Goal: Task Accomplishment & Management: Use online tool/utility

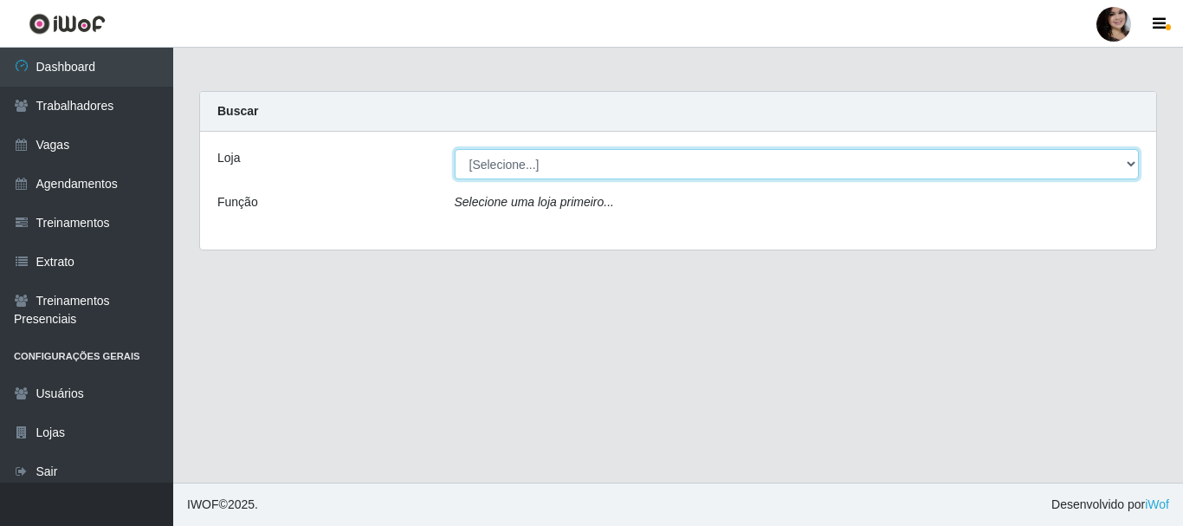
click at [1127, 162] on select "[Selecione...] SuperFácil Atacado - [PERSON_NAME]" at bounding box center [797, 164] width 685 height 30
select select "399"
click at [455, 149] on select "[Selecione...] SuperFácil Atacado - [PERSON_NAME]" at bounding box center [797, 164] width 685 height 30
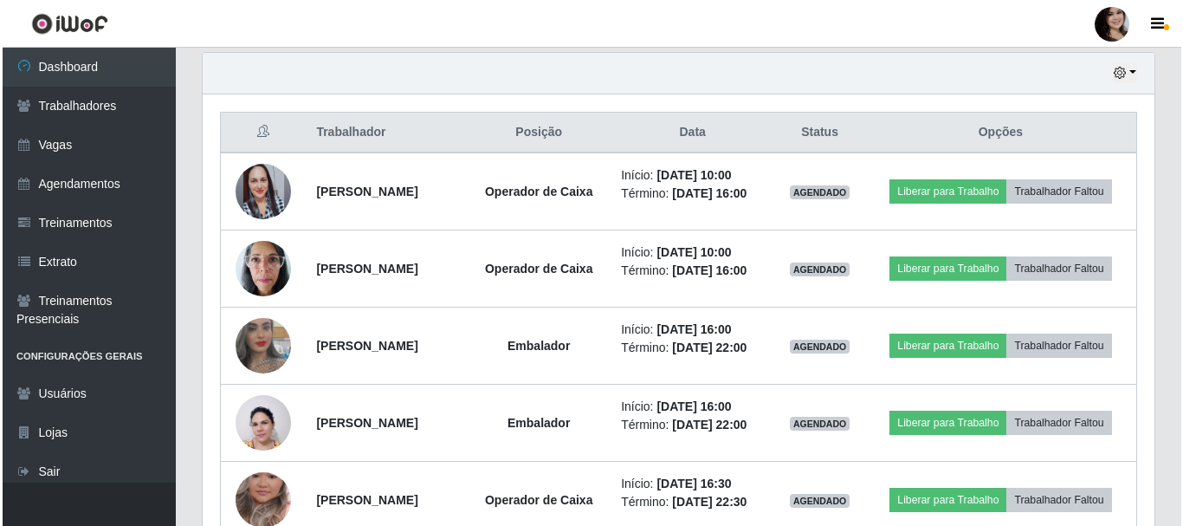
scroll to position [866006, 865413]
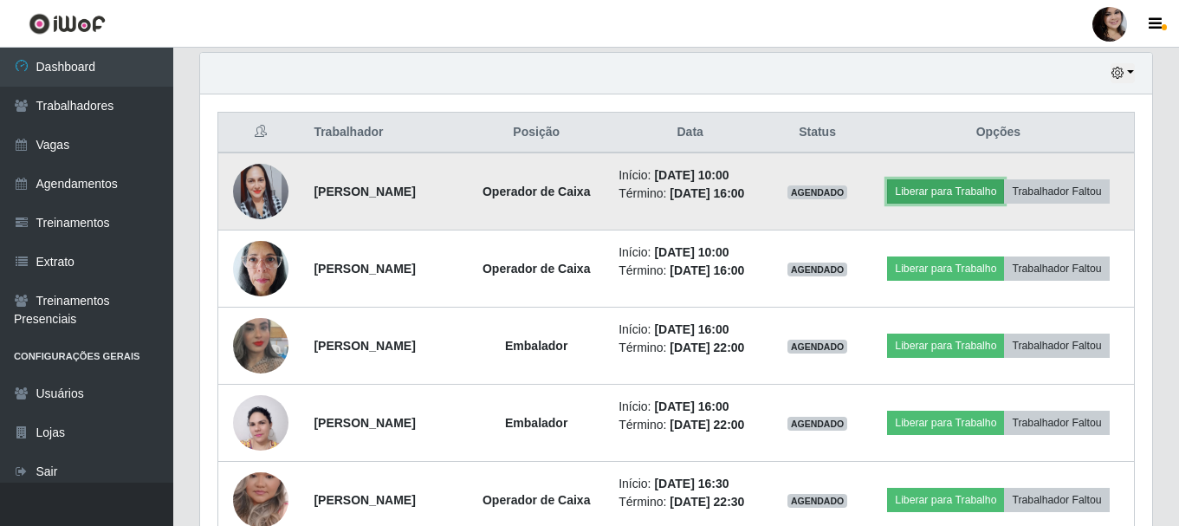
click at [978, 183] on button "Liberar para Trabalho" at bounding box center [945, 191] width 117 height 24
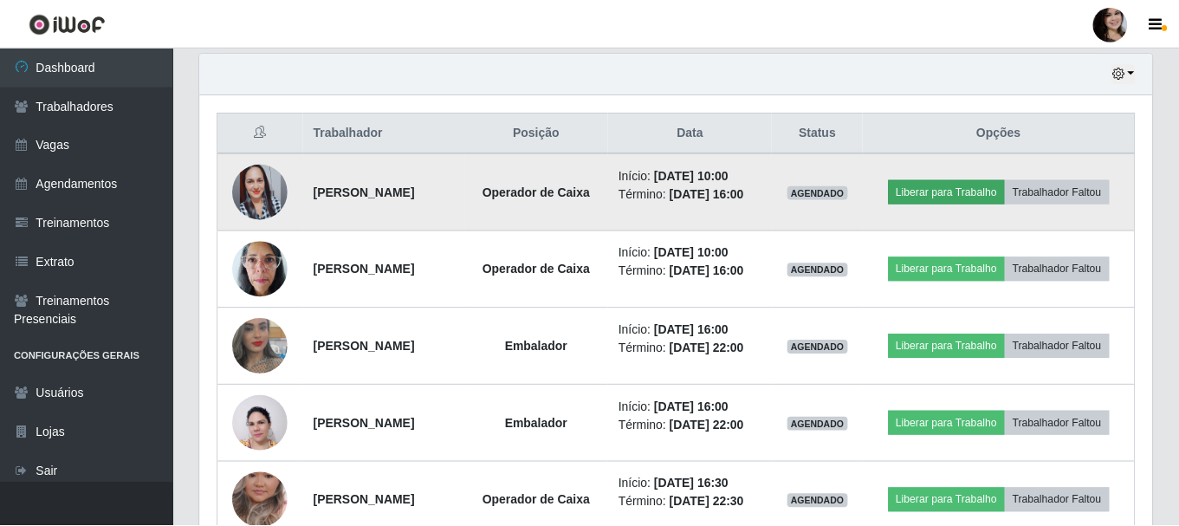
scroll to position [360, 943]
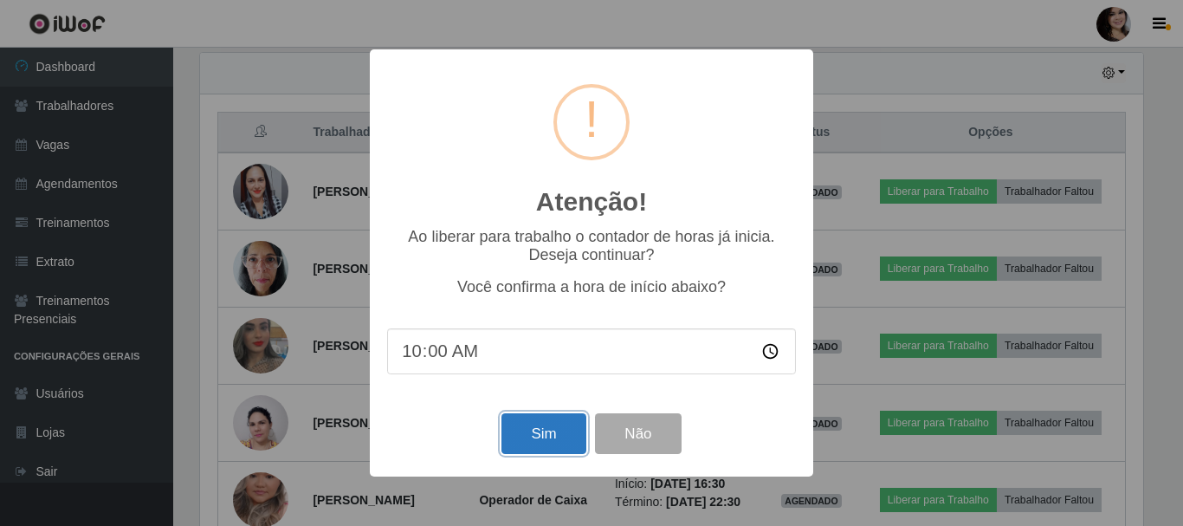
click at [529, 447] on button "Sim" at bounding box center [544, 433] width 84 height 41
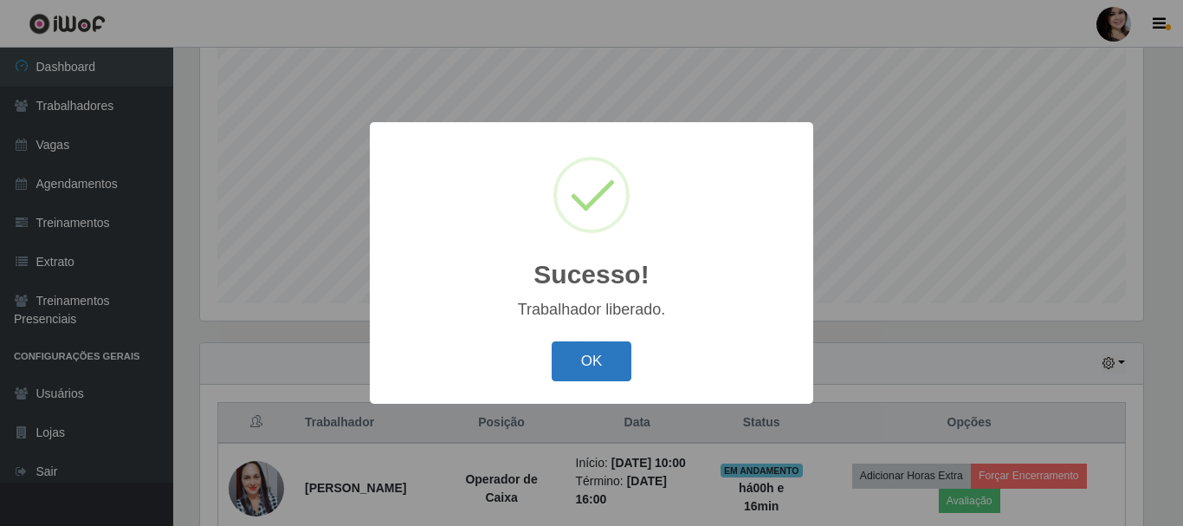
click at [597, 365] on button "OK" at bounding box center [592, 361] width 81 height 41
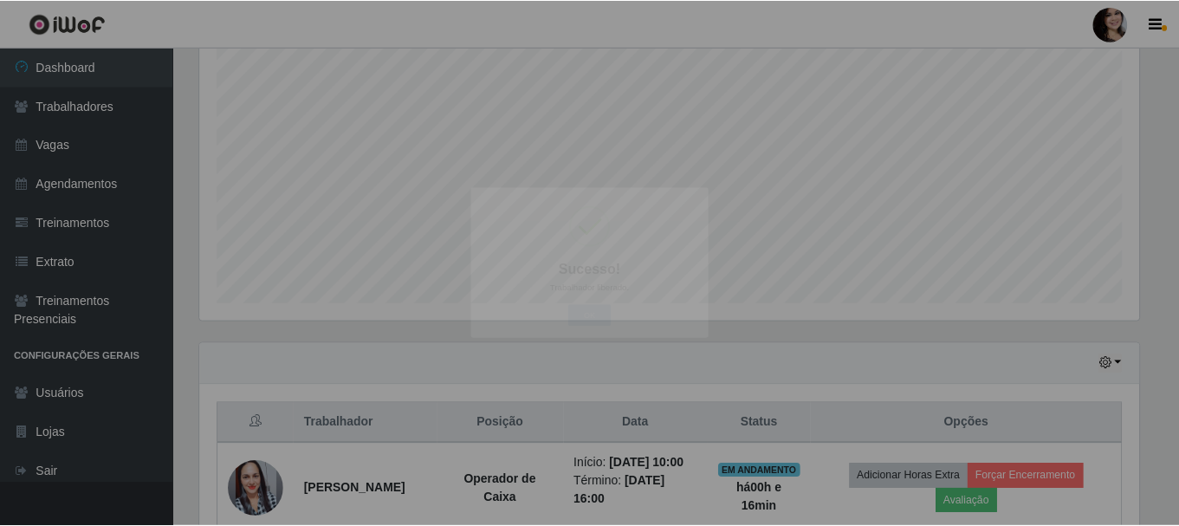
scroll to position [360, 952]
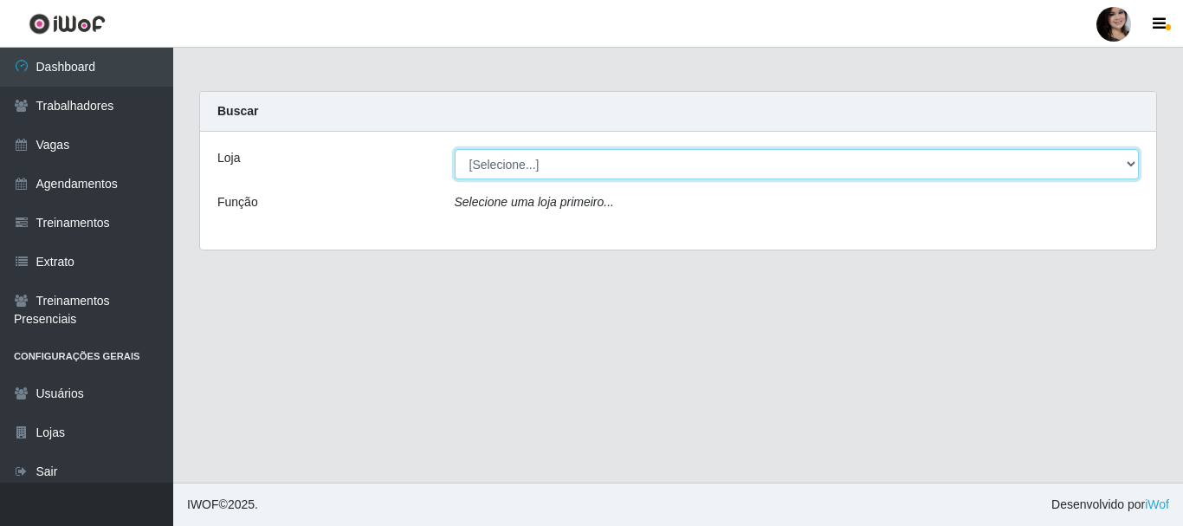
drag, startPoint x: 1128, startPoint y: 162, endPoint x: 794, endPoint y: 165, distance: 333.6
click at [1129, 164] on select "[Selecione...] SuperFácil Atacado - [PERSON_NAME]" at bounding box center [797, 164] width 685 height 30
select select "399"
click at [455, 149] on select "[Selecione...] SuperFácil Atacado - [PERSON_NAME]" at bounding box center [797, 164] width 685 height 30
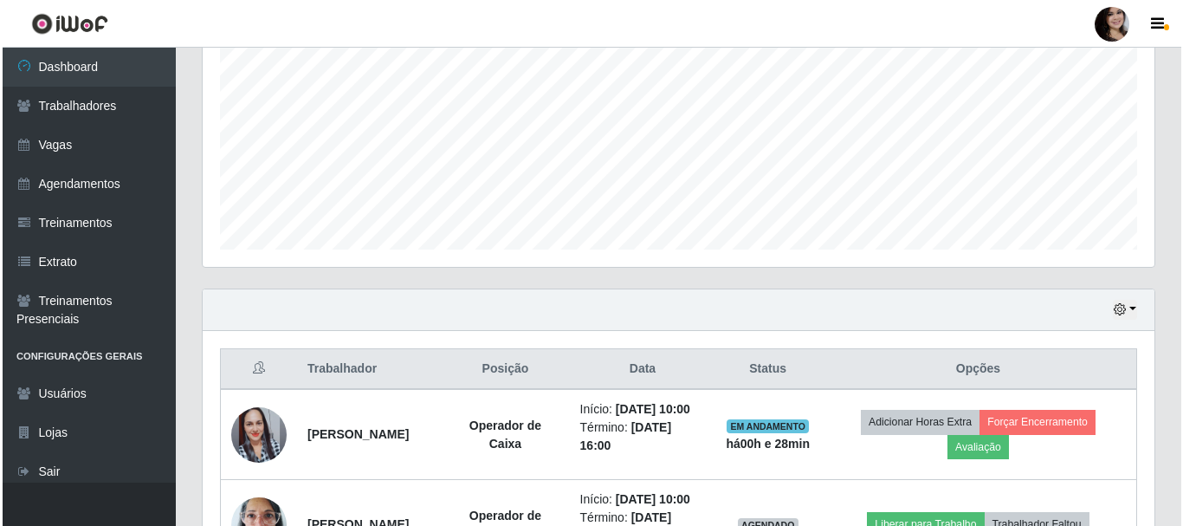
scroll to position [606, 0]
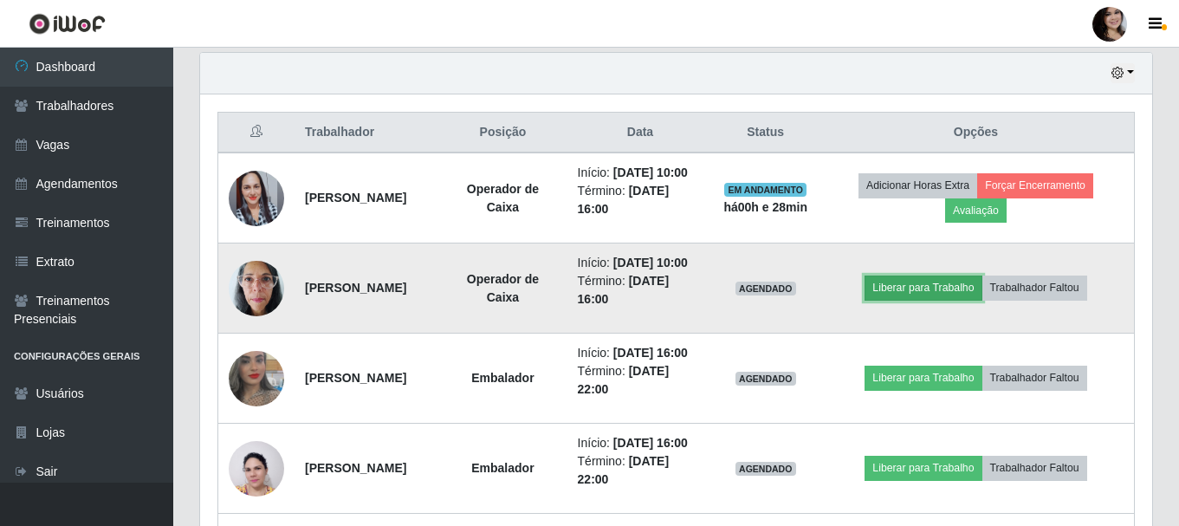
click at [927, 300] on button "Liberar para Trabalho" at bounding box center [923, 288] width 117 height 24
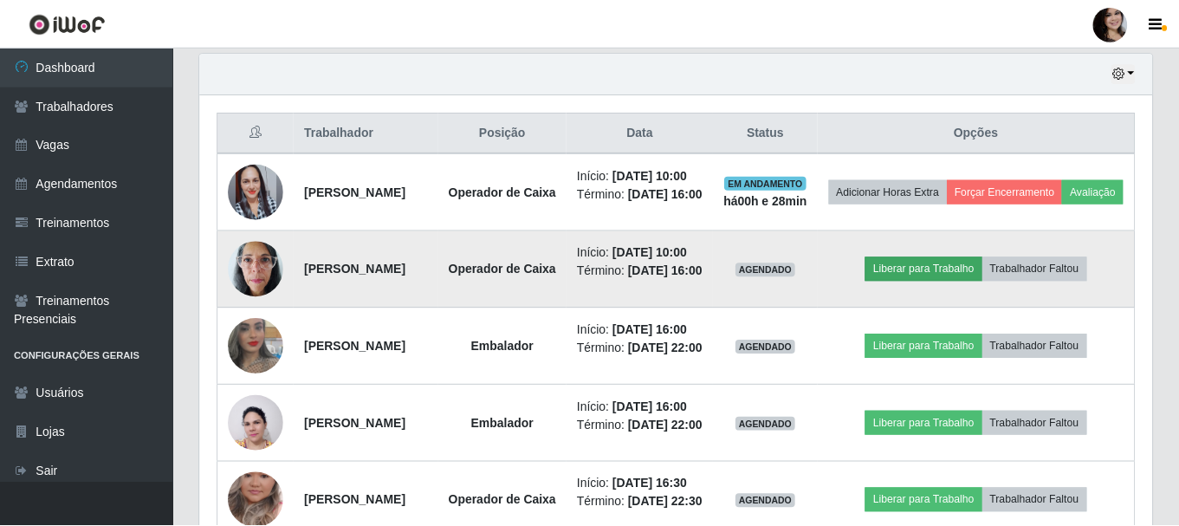
scroll to position [360, 943]
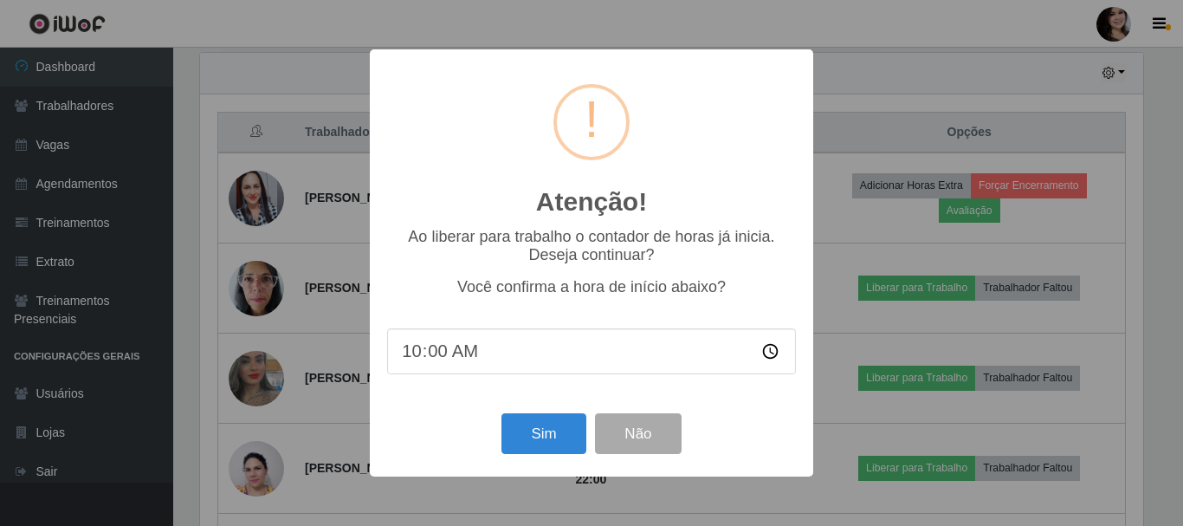
click at [447, 355] on input "10:00" at bounding box center [591, 351] width 409 height 46
click at [444, 354] on input "10:00" at bounding box center [591, 351] width 409 height 46
type input "10:28"
click at [527, 438] on button "Sim" at bounding box center [544, 433] width 84 height 41
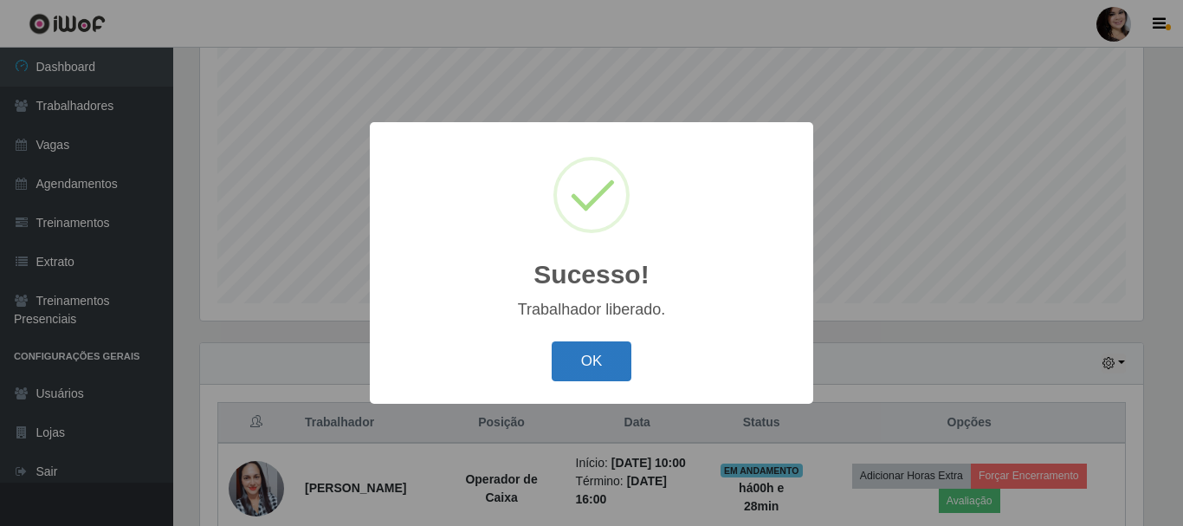
click at [605, 369] on button "OK" at bounding box center [592, 361] width 81 height 41
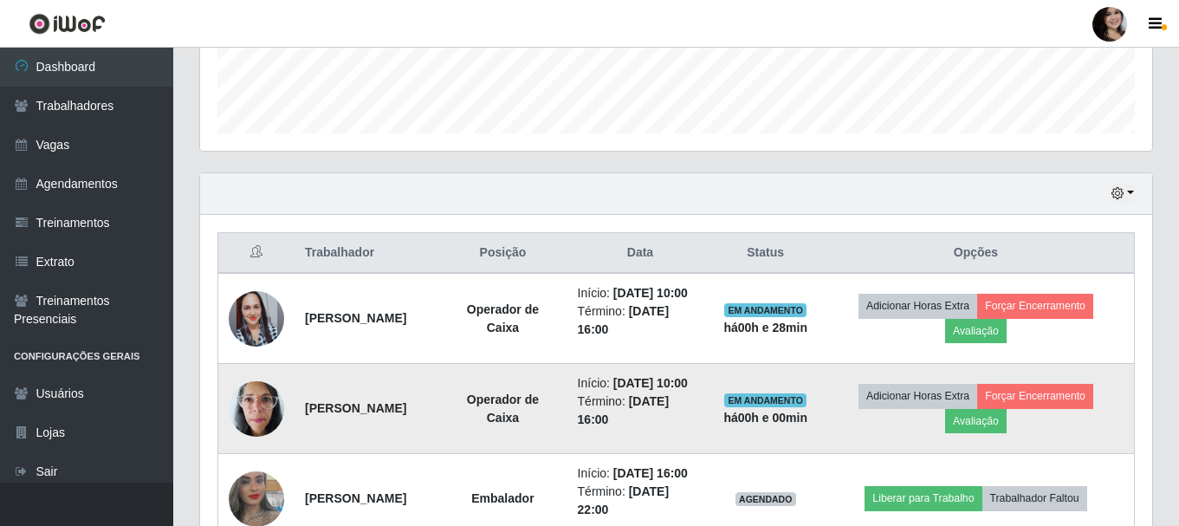
scroll to position [403, 0]
